Goal: Find specific page/section: Find specific page/section

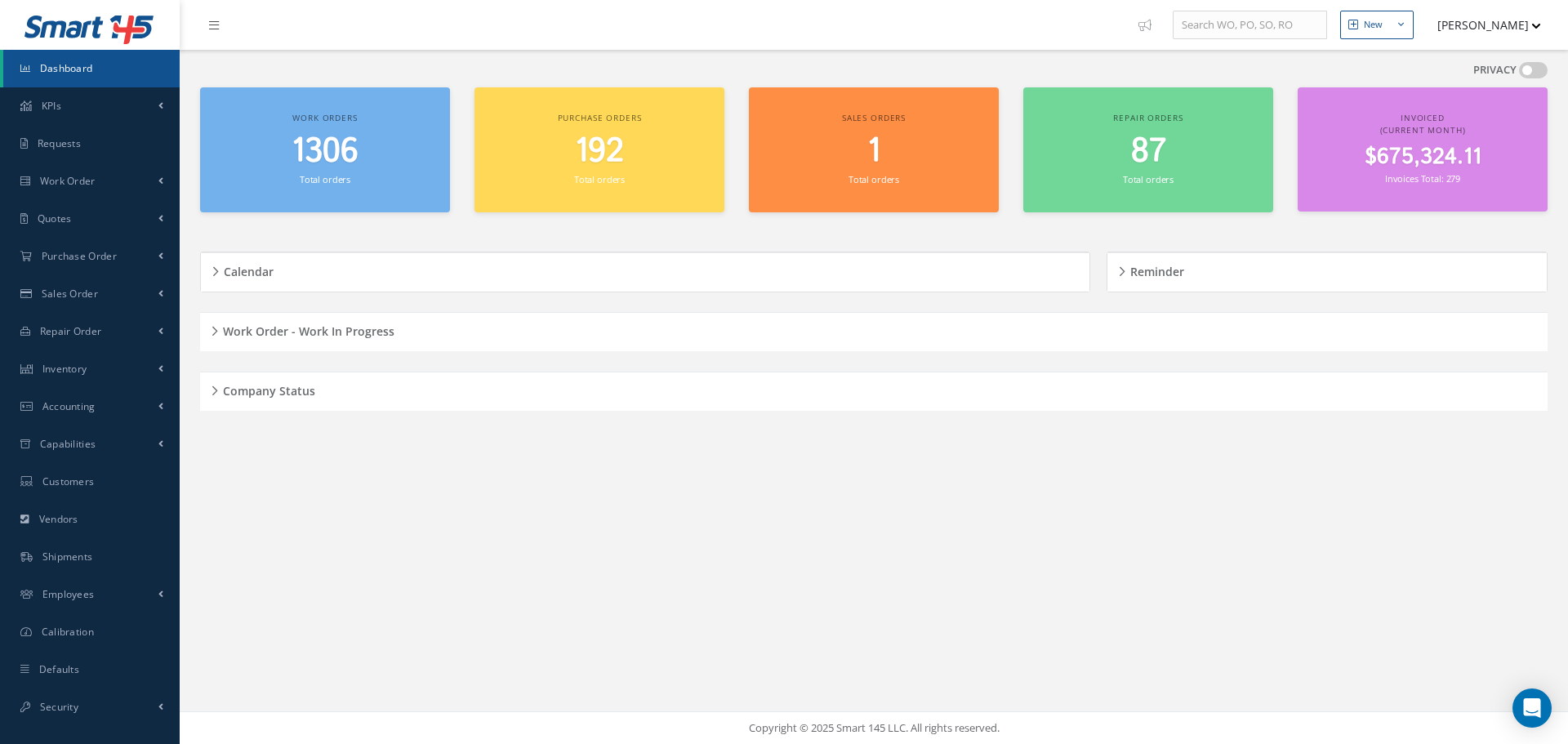
click at [213, 387] on div "Company Status" at bounding box center [874, 391] width 1347 height 25
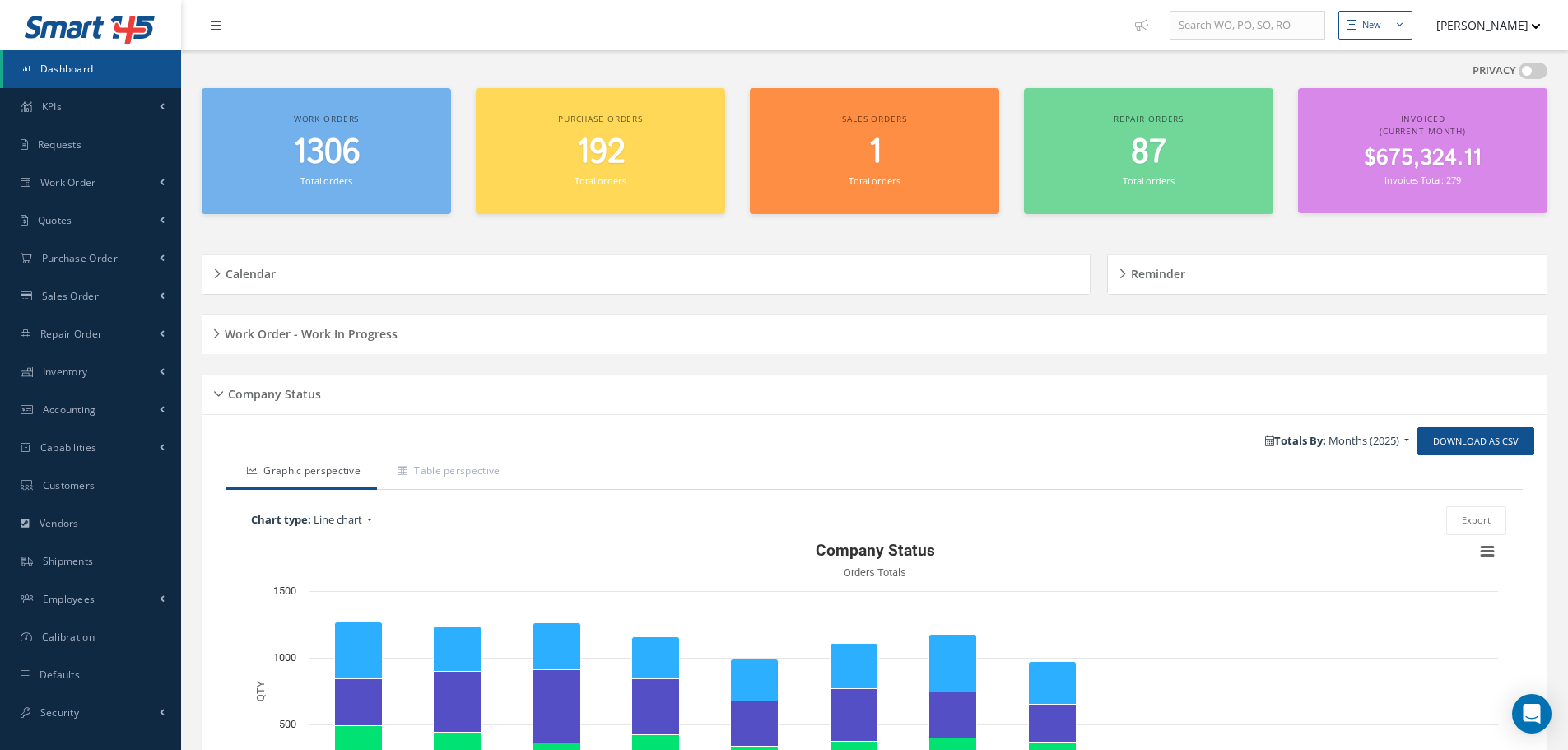
click at [217, 389] on div "Company Status" at bounding box center [874, 394] width 1346 height 26
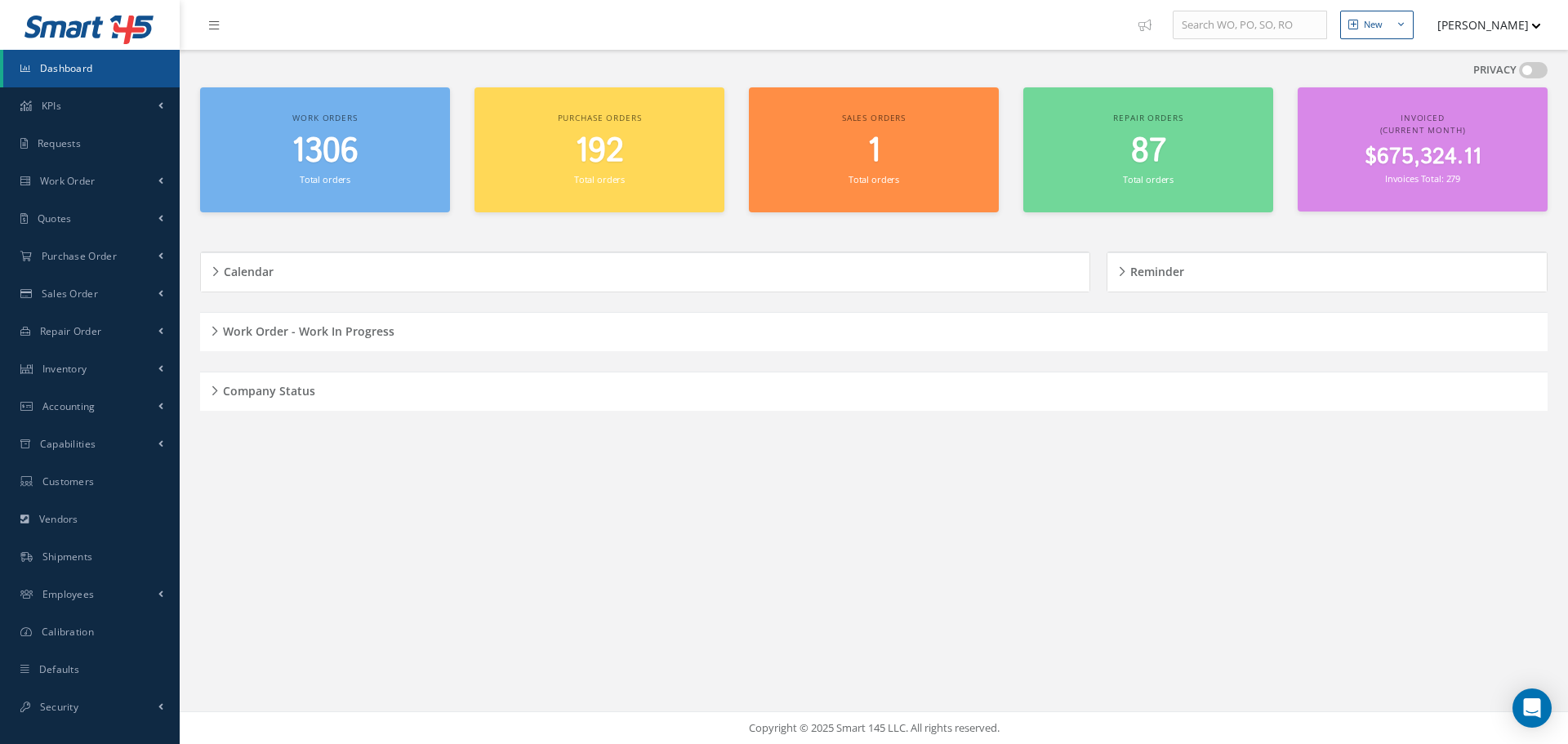
click at [217, 381] on div "Company Status" at bounding box center [874, 391] width 1347 height 25
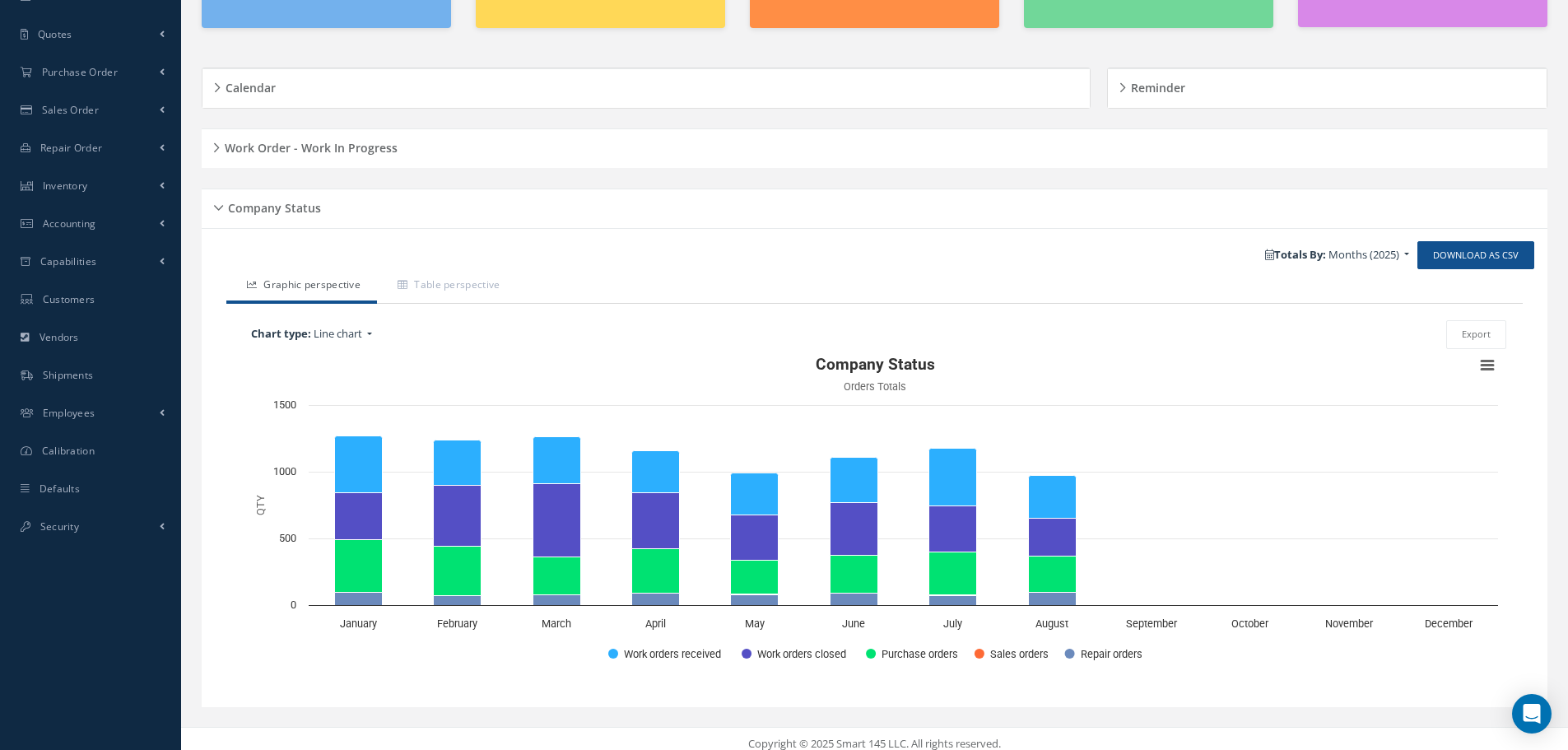
scroll to position [197, 0]
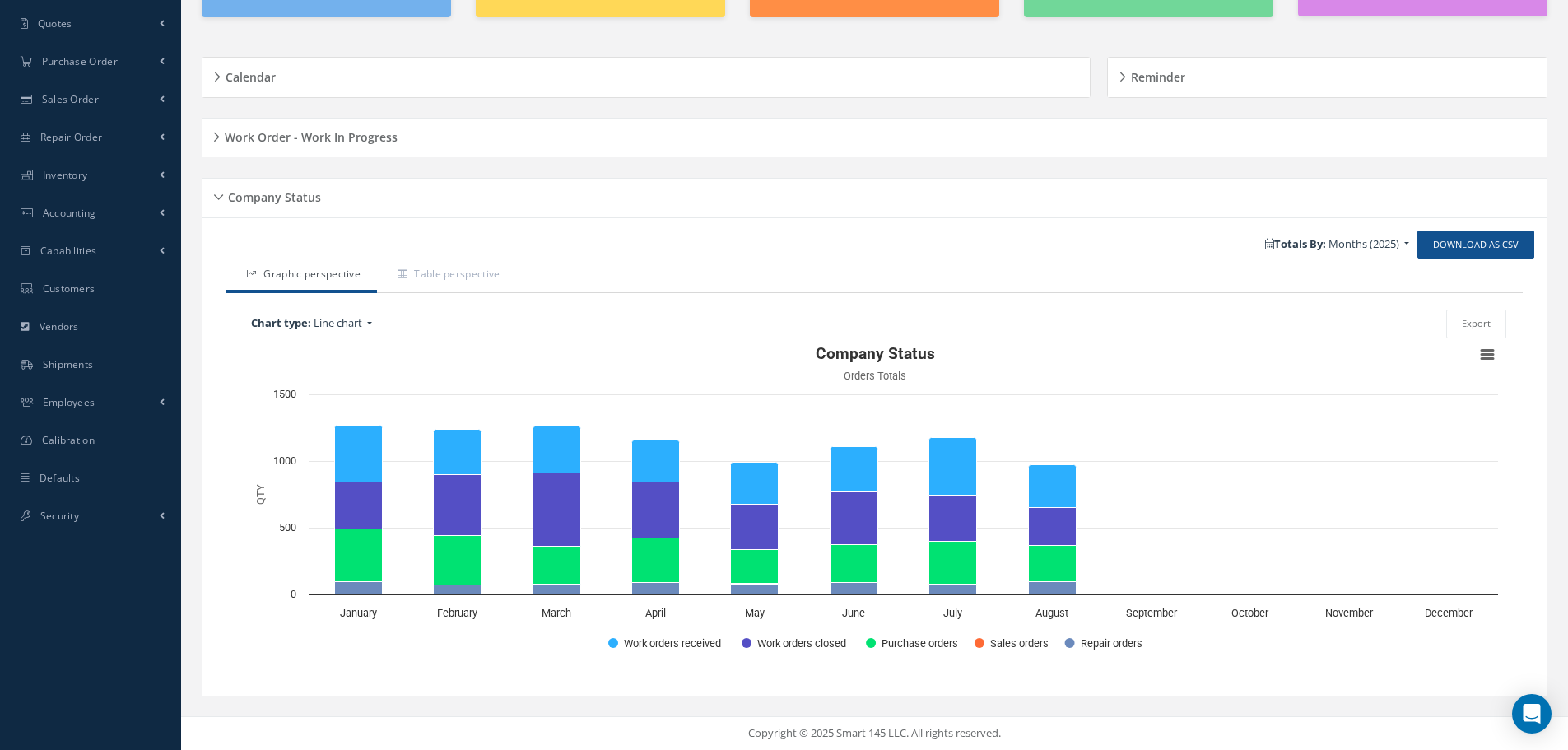
click at [215, 197] on div "Company Status" at bounding box center [874, 198] width 1346 height 26
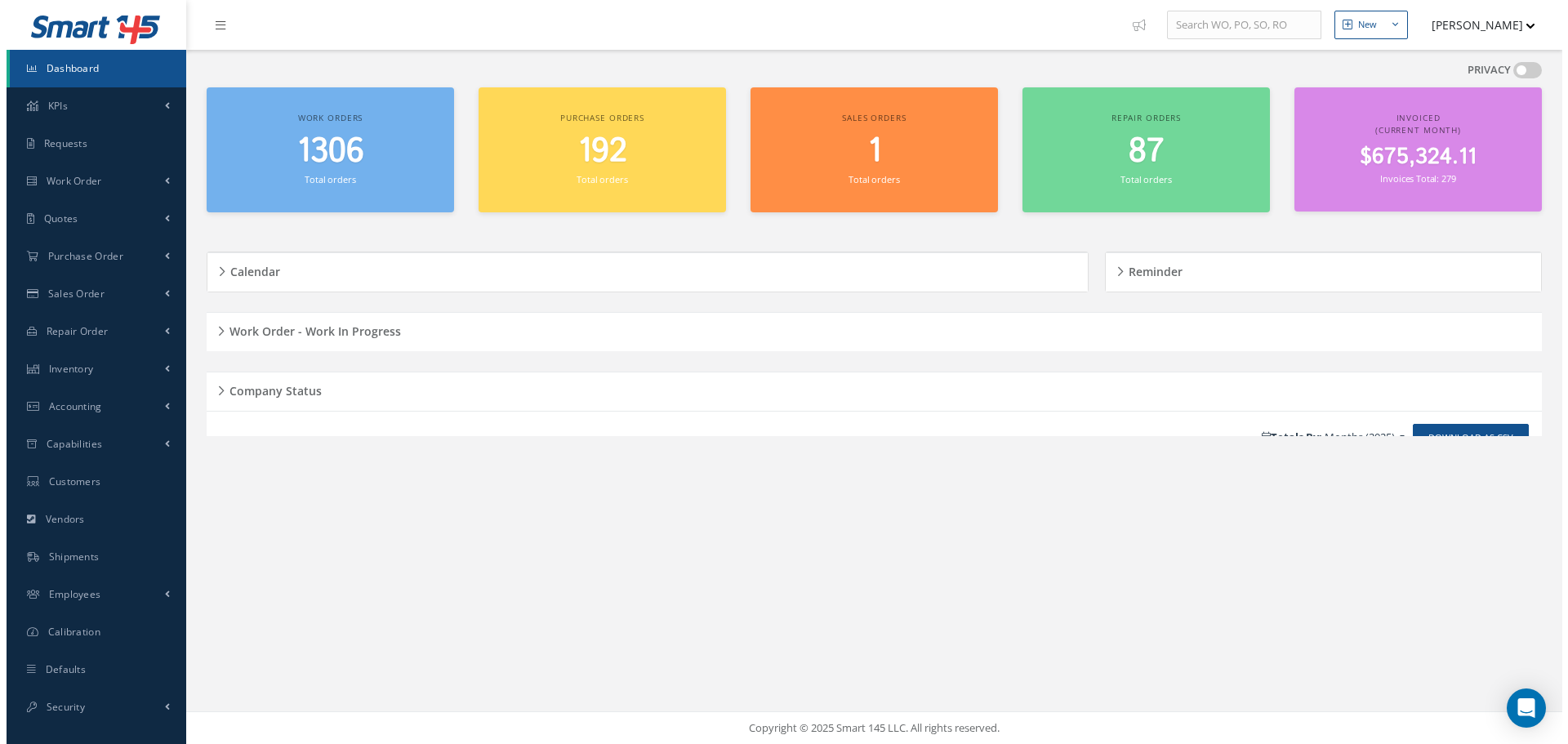
scroll to position [0, 0]
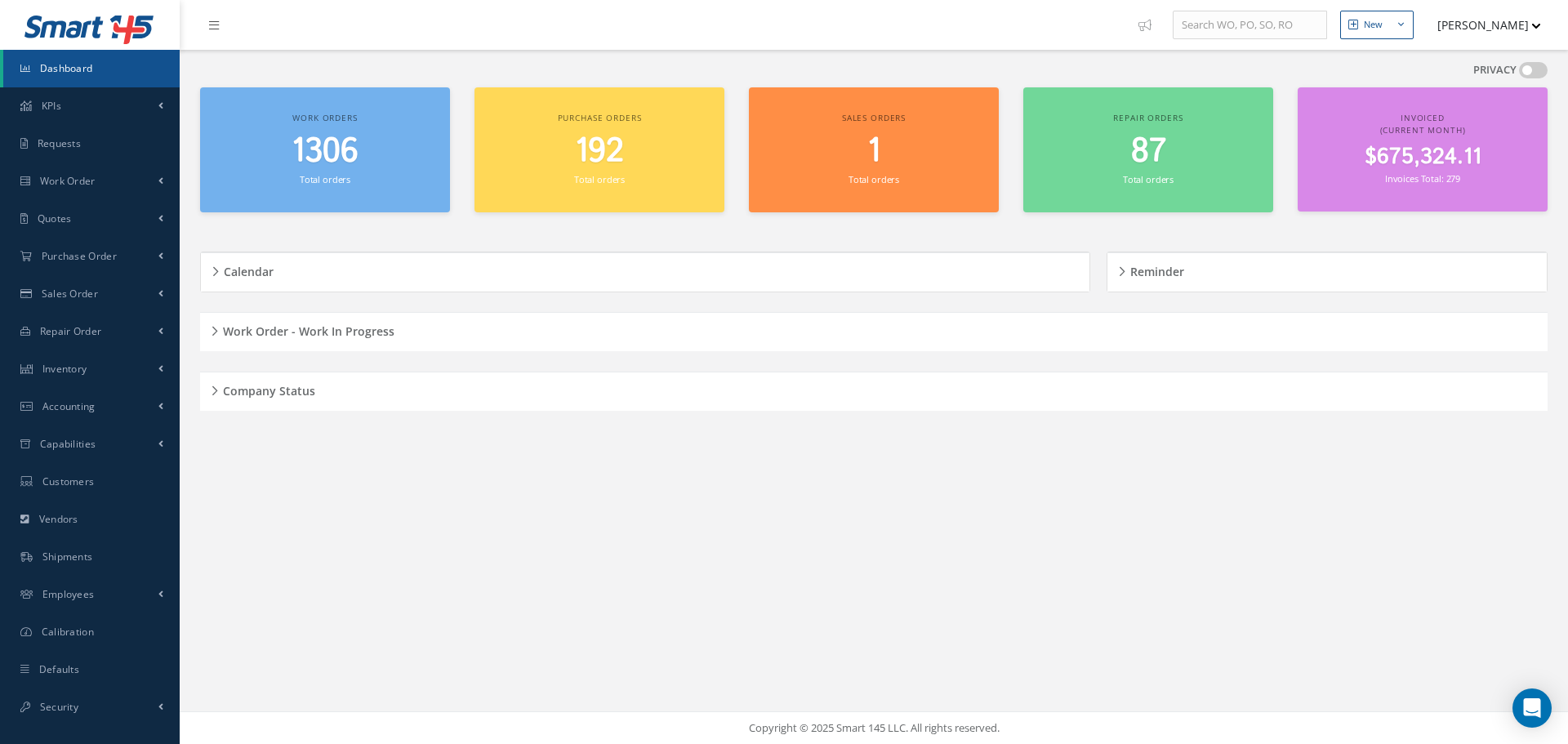
click at [461, 511] on div "New New Work Order New Purchase Order New Customer Quote New Sales Order New Re…" at bounding box center [874, 372] width 1389 height 744
